Goal: Transaction & Acquisition: Purchase product/service

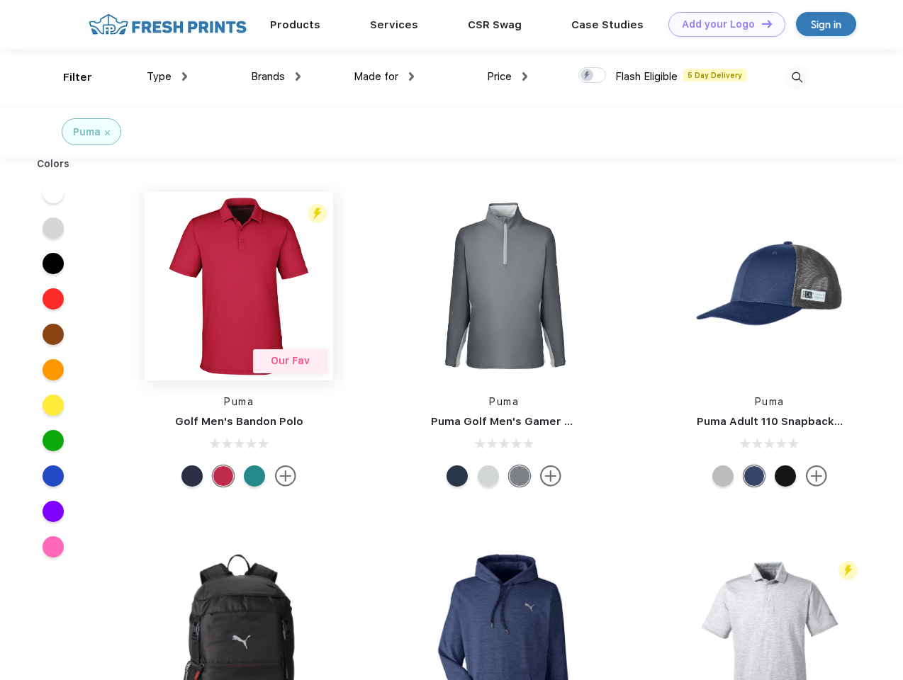
scroll to position [1, 0]
click at [721, 24] on link "Add your Logo Design Tool" at bounding box center [726, 24] width 117 height 25
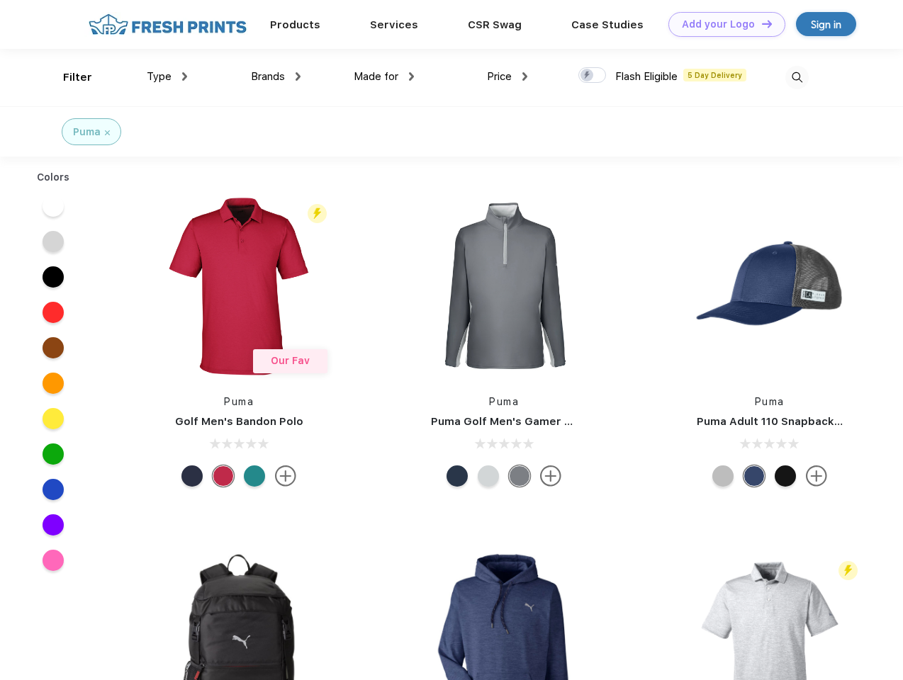
click at [0, 0] on div "Design Tool" at bounding box center [0, 0] width 0 height 0
click at [760, 23] on link "Add your Logo Design Tool" at bounding box center [726, 24] width 117 height 25
click at [68, 77] on div "Filter" at bounding box center [77, 77] width 29 height 16
click at [167, 77] on span "Type" at bounding box center [159, 76] width 25 height 13
click at [276, 77] on span "Brands" at bounding box center [268, 76] width 34 height 13
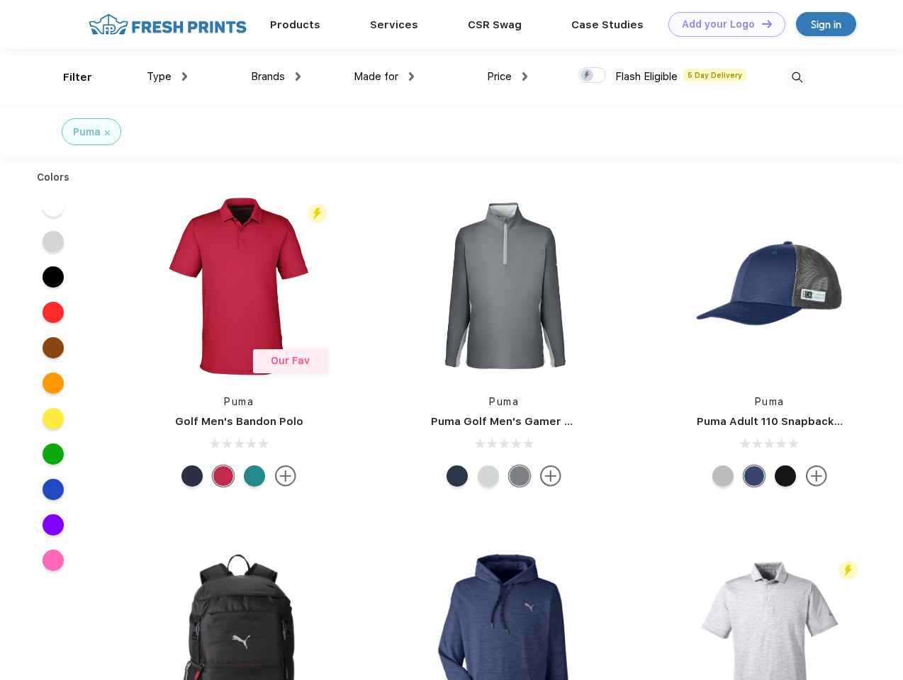
click at [384, 77] on span "Made for" at bounding box center [376, 76] width 45 height 13
click at [507, 77] on span "Price" at bounding box center [499, 76] width 25 height 13
click at [592, 76] on div at bounding box center [592, 75] width 28 height 16
click at [587, 76] on input "checkbox" at bounding box center [582, 71] width 9 height 9
click at [796, 77] on img at bounding box center [796, 77] width 23 height 23
